Goal: Obtain resource: Download file/media

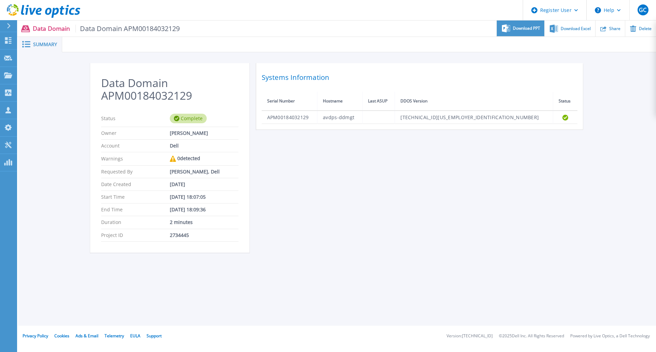
click at [526, 30] on span "Download PPT" at bounding box center [526, 28] width 27 height 4
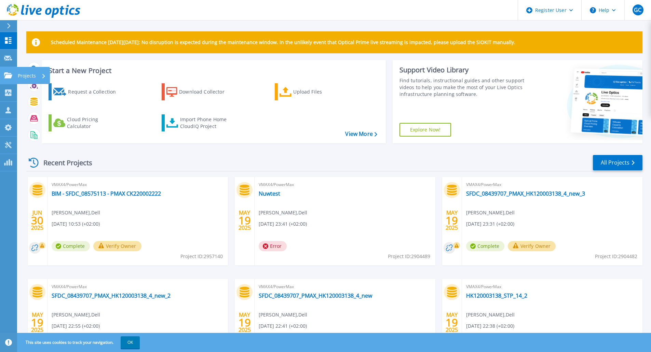
click at [5, 72] on icon at bounding box center [8, 75] width 8 height 6
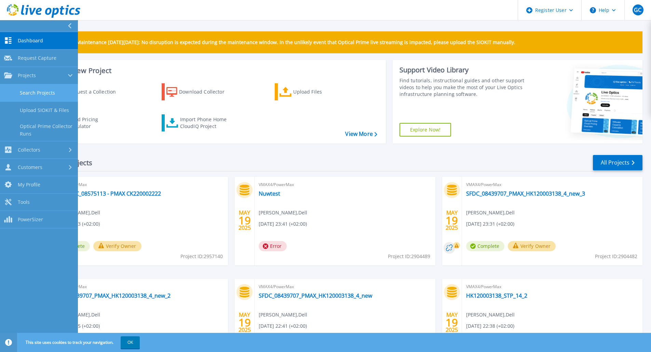
click at [43, 90] on link "Search Projects" at bounding box center [39, 92] width 78 height 17
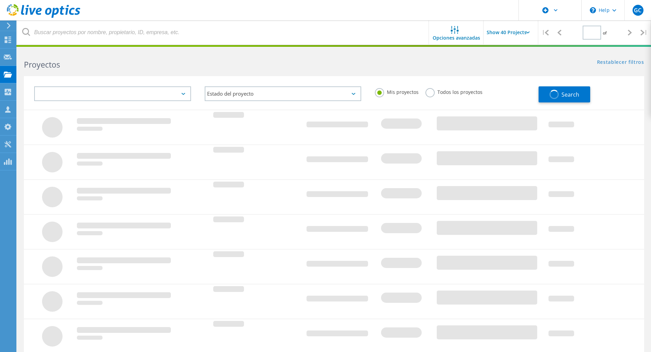
type input "1"
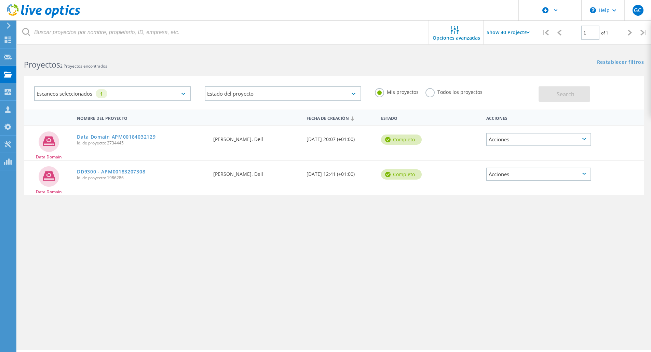
click at [137, 135] on link "Data Domain APM00184032129" at bounding box center [116, 137] width 79 height 5
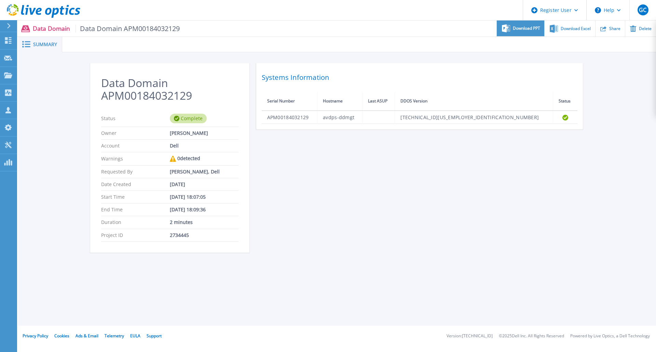
click at [525, 28] on span "Download PPT" at bounding box center [526, 28] width 27 height 4
click at [566, 31] on div "Download Excel" at bounding box center [569, 28] width 50 height 16
click at [521, 28] on span "Download PPT" at bounding box center [526, 28] width 27 height 4
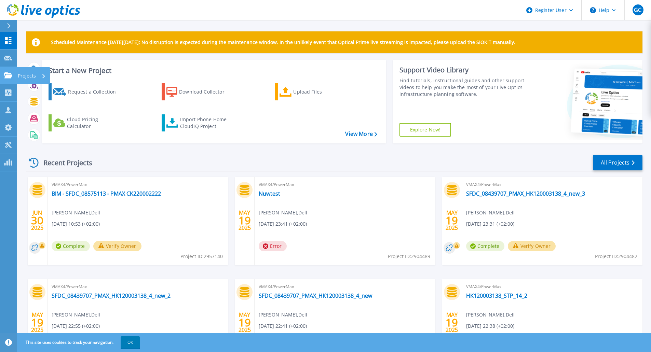
click at [12, 76] on icon at bounding box center [8, 75] width 8 height 6
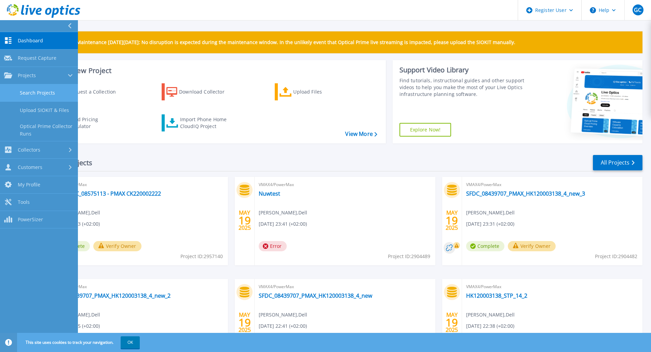
click at [47, 94] on link "Search Projects" at bounding box center [39, 92] width 78 height 17
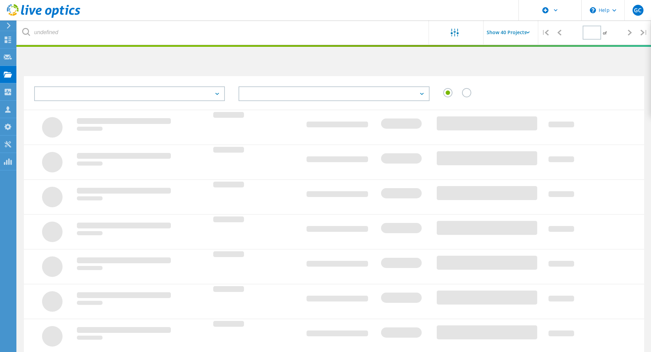
type input "1"
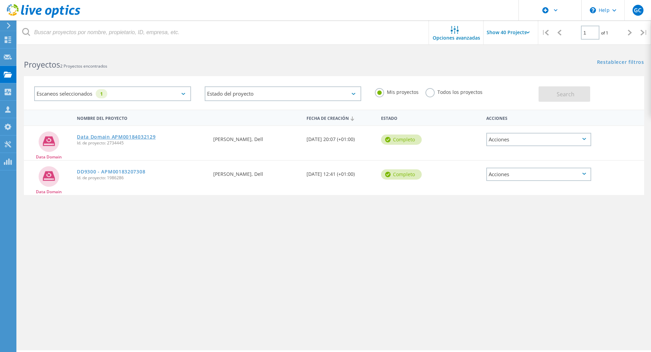
click at [127, 138] on link "Data Domain APM00184032129" at bounding box center [116, 137] width 79 height 5
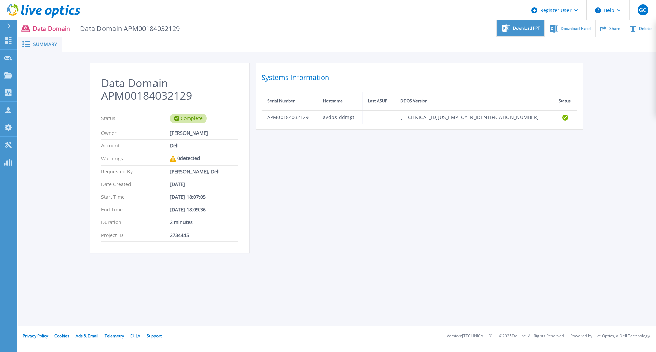
click at [539, 31] on div "Download PPT" at bounding box center [520, 28] width 47 height 16
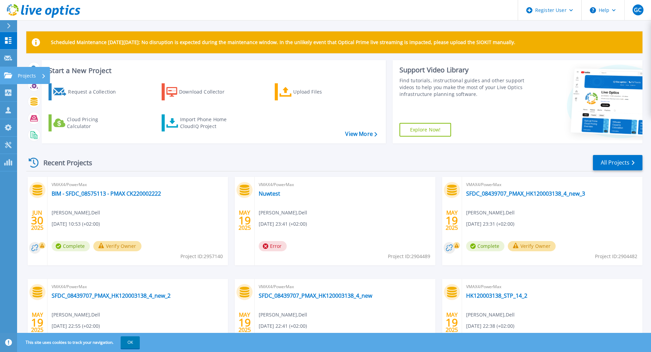
click at [4, 74] on icon at bounding box center [8, 75] width 8 height 6
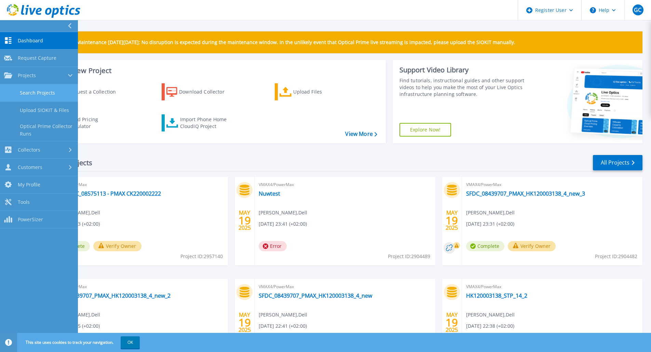
click at [36, 95] on link "Search Projects" at bounding box center [39, 92] width 78 height 17
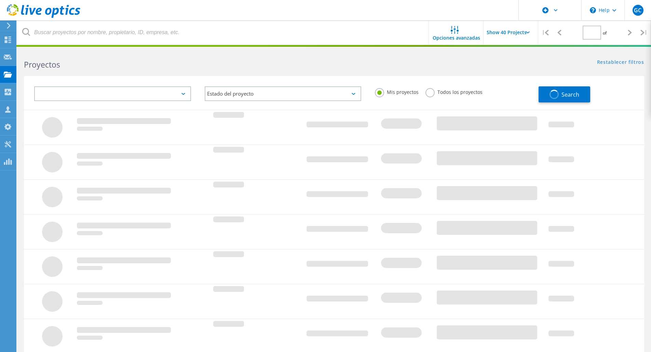
type input "1"
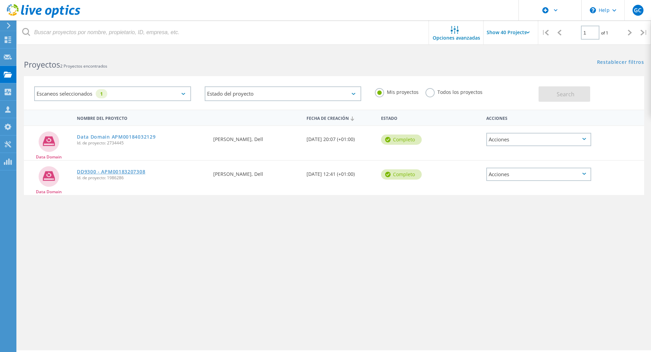
click at [110, 170] on link "DD9300 - APM00183207308" at bounding box center [111, 171] width 68 height 5
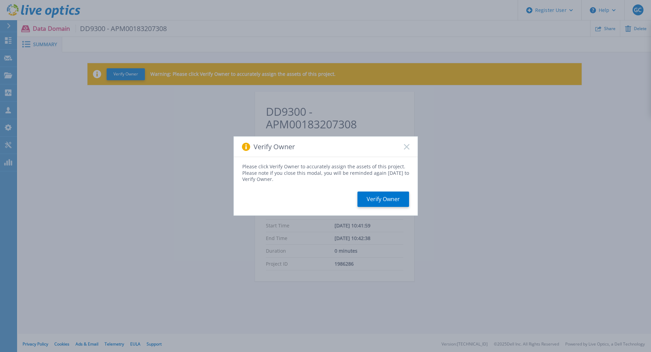
click at [404, 148] on icon at bounding box center [406, 146] width 5 height 5
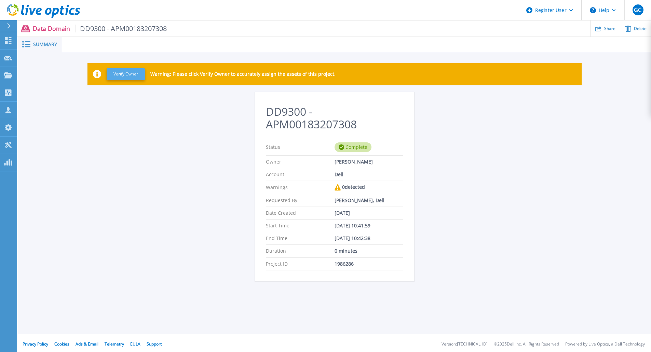
click at [122, 72] on button "Verify Owner" at bounding box center [126, 74] width 38 height 12
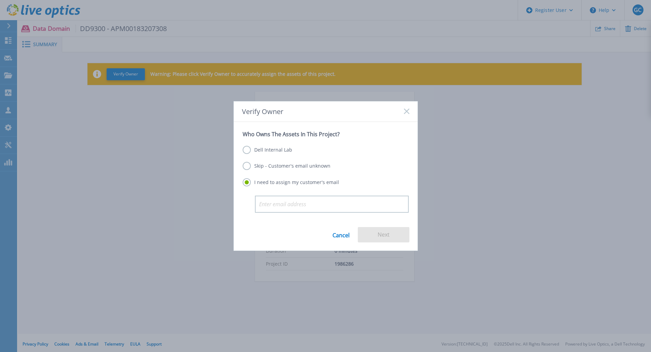
click at [407, 110] on rect at bounding box center [406, 112] width 6 height 6
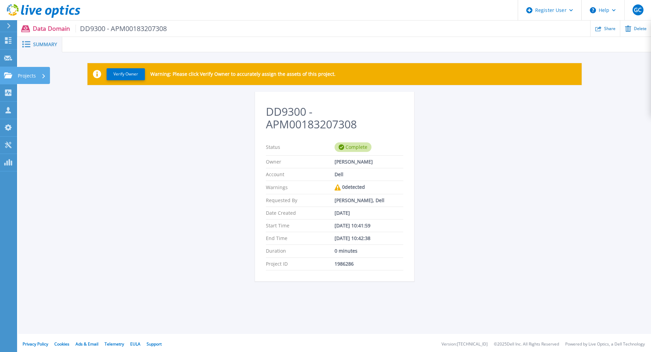
click at [9, 76] on icon at bounding box center [8, 75] width 8 height 6
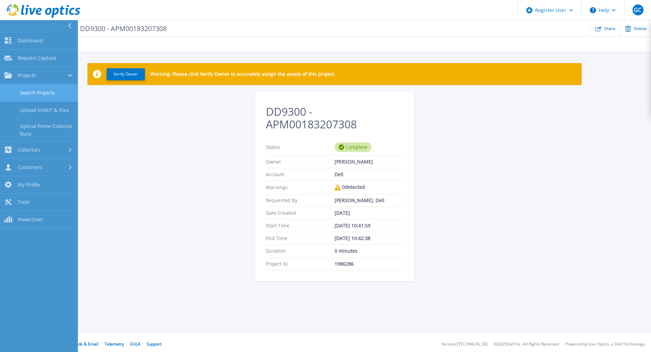
click at [42, 95] on link "Search Projects" at bounding box center [39, 92] width 78 height 17
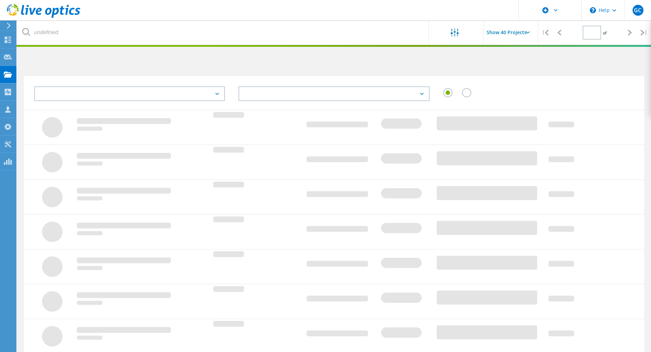
type input "1"
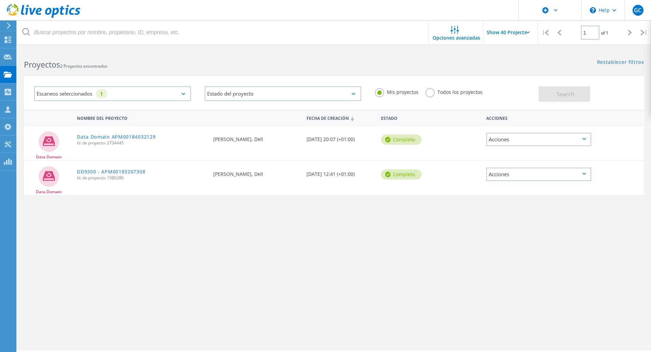
click at [430, 95] on label "Todos los proyectos" at bounding box center [453, 91] width 57 height 6
click at [0, 0] on input "Todos los proyectos" at bounding box center [0, 0] width 0 height 0
click at [565, 90] on span "Search" at bounding box center [565, 94] width 18 height 8
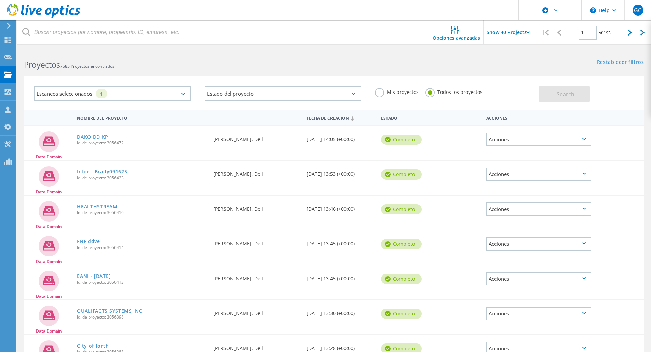
click at [102, 135] on link "DAKO DD KPI" at bounding box center [93, 137] width 33 height 5
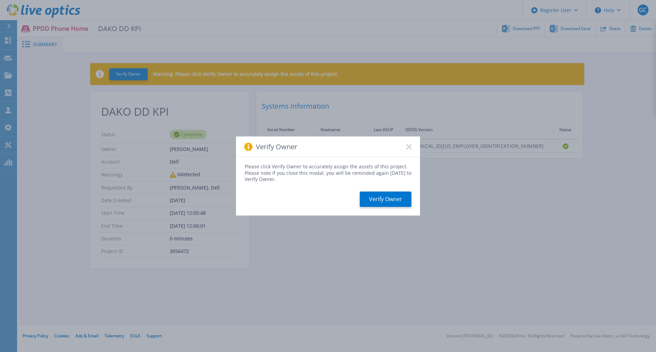
click at [408, 150] on div "Verify Owner" at bounding box center [328, 147] width 184 height 20
click at [409, 147] on rect at bounding box center [409, 147] width 6 height 6
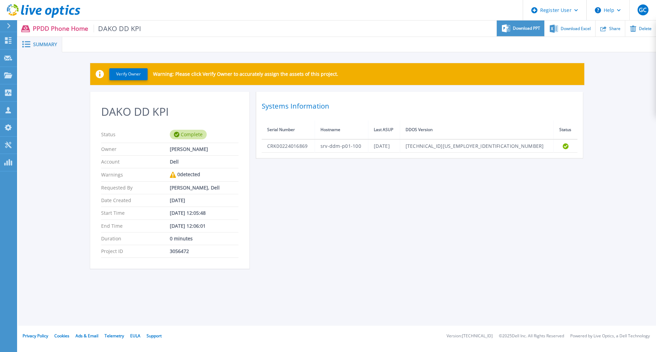
click at [513, 29] on span "Download PPT" at bounding box center [526, 28] width 27 height 4
